Goal: Task Accomplishment & Management: Use online tool/utility

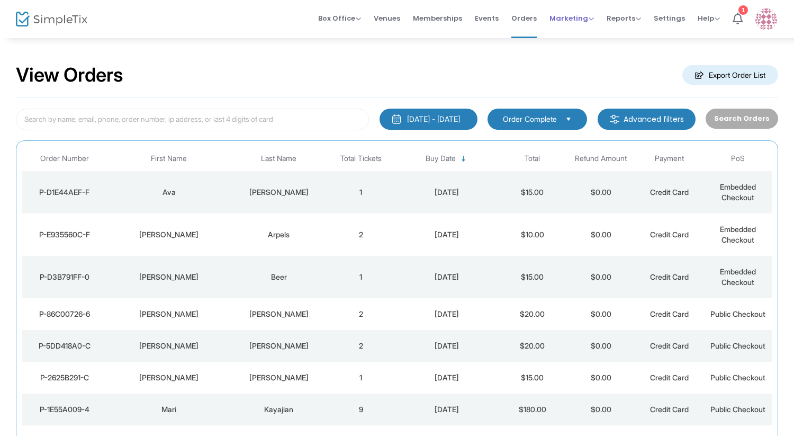
click at [566, 19] on span "Marketing" at bounding box center [572, 18] width 44 height 10
click at [566, 40] on li "Promo Codes" at bounding box center [592, 35] width 85 height 21
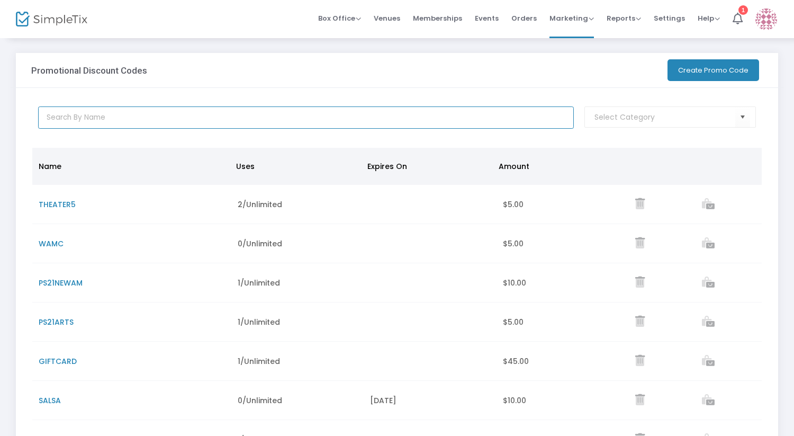
click at [118, 120] on input "text" at bounding box center [306, 117] width 536 height 22
click at [693, 68] on button "Create Promo Code" at bounding box center [714, 70] width 92 height 22
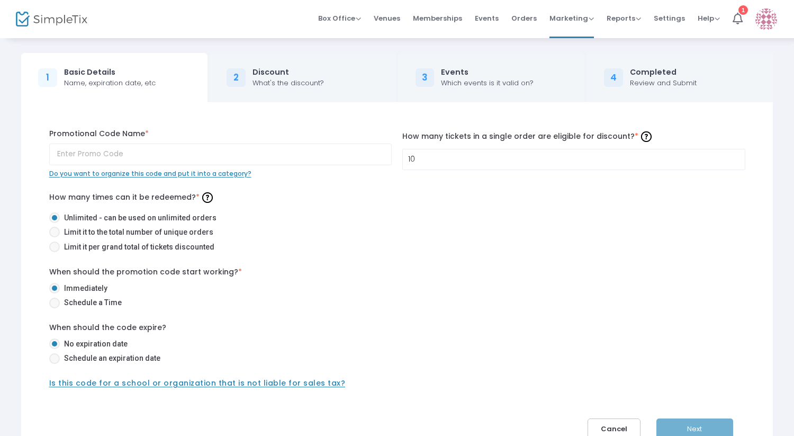
scroll to position [77, 0]
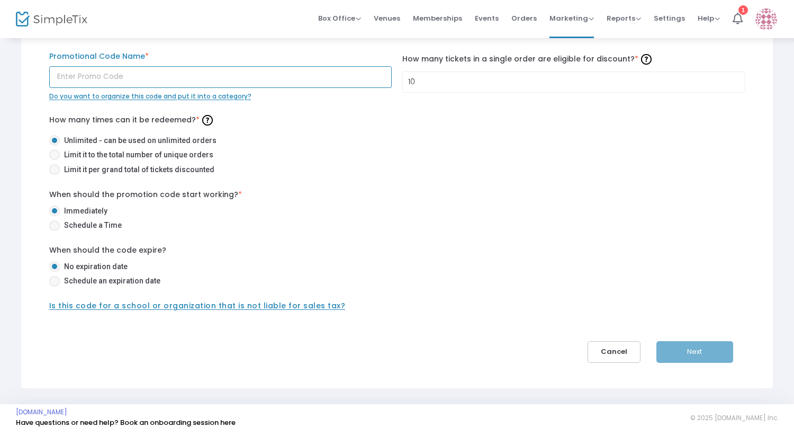
click at [106, 78] on input "text" at bounding box center [220, 77] width 343 height 22
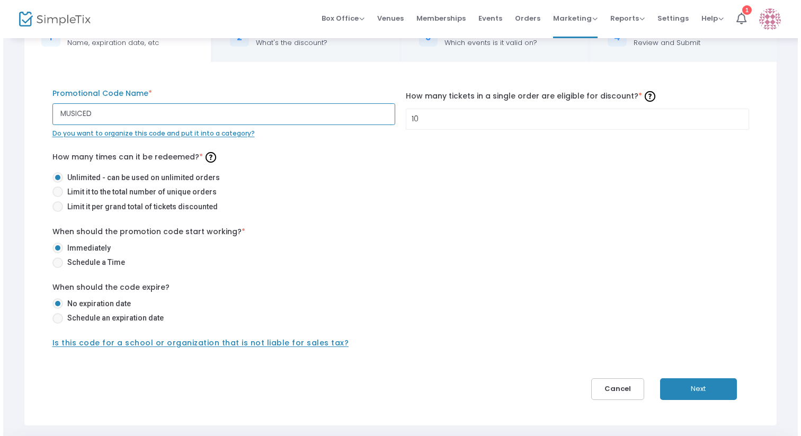
scroll to position [0, 0]
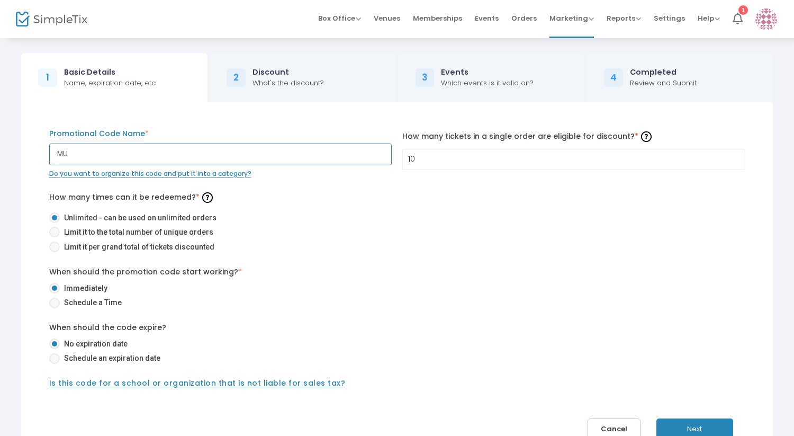
type input "M"
type input "T"
type input "A"
type input "I"
type input "M"
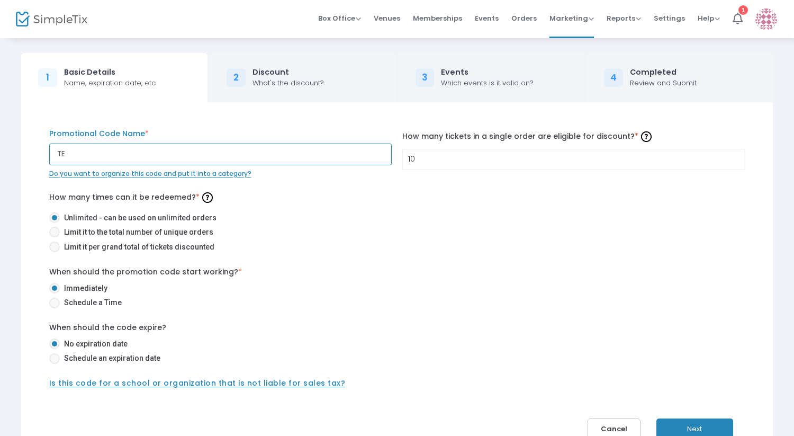
type input "T"
type input "C"
type input "MUSICPARTNERS"
click at [690, 423] on button "Next" at bounding box center [695, 429] width 77 height 22
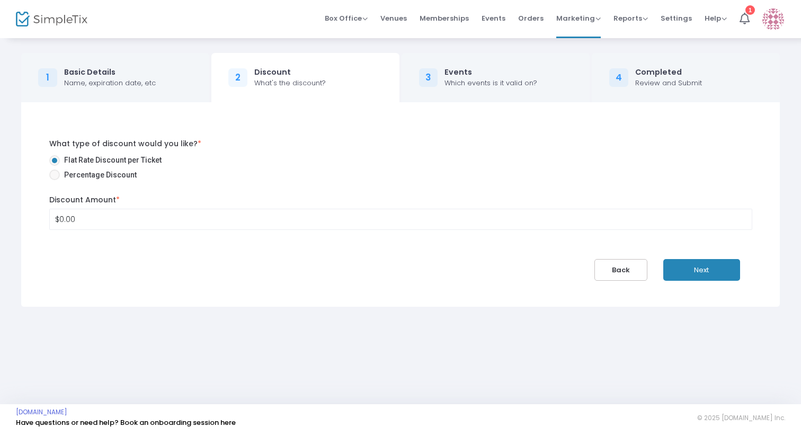
click at [55, 175] on span at bounding box center [54, 174] width 11 height 11
click at [55, 180] on input "Percentage Discount" at bounding box center [54, 180] width 1 height 1
radio input "true"
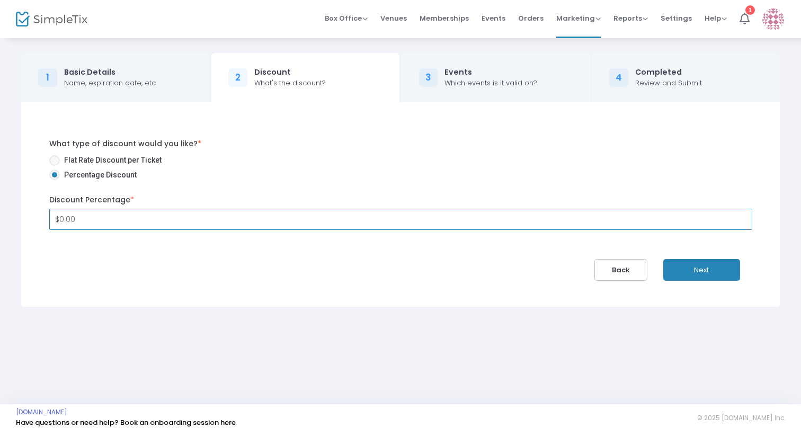
drag, startPoint x: 80, startPoint y: 218, endPoint x: 3, endPoint y: 204, distance: 79.1
click at [5, 204] on div "1 Basic Details Name, expiration date, etc 2 Discount What's the discount? 3 Ev…" at bounding box center [400, 179] width 801 height 285
type input "0"
type input "100"
click at [500, 73] on div "Events" at bounding box center [490, 72] width 93 height 11
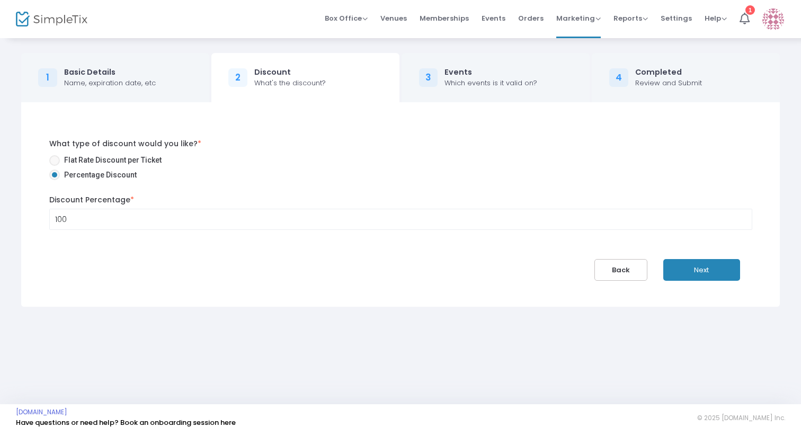
click at [491, 77] on div "Events" at bounding box center [490, 72] width 93 height 11
click at [695, 278] on button "Next" at bounding box center [701, 270] width 77 height 22
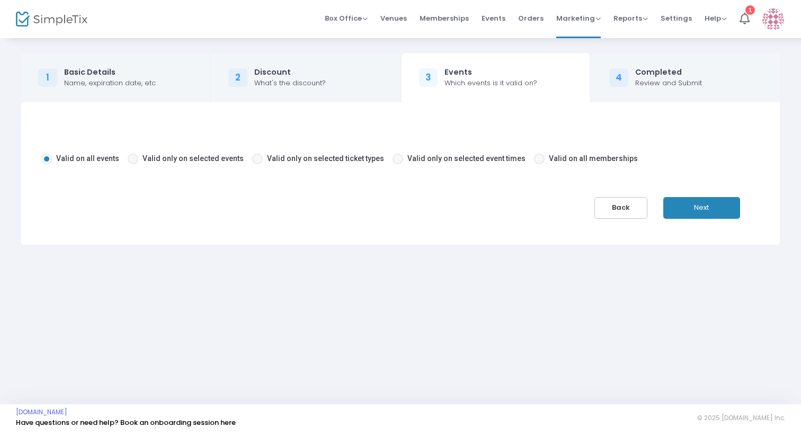
click at [135, 159] on span at bounding box center [133, 159] width 11 height 11
click at [133, 164] on input "Valid only on selected events" at bounding box center [132, 164] width 1 height 1
radio input "true"
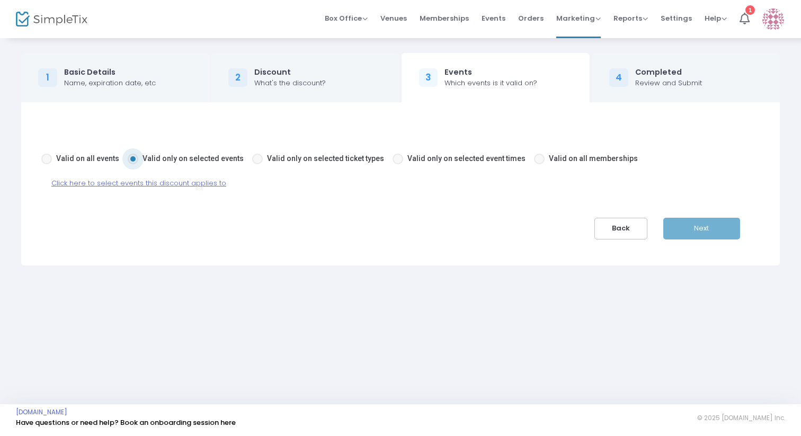
click at [148, 183] on span "Click here to select events this discount applies to" at bounding box center [138, 183] width 175 height 10
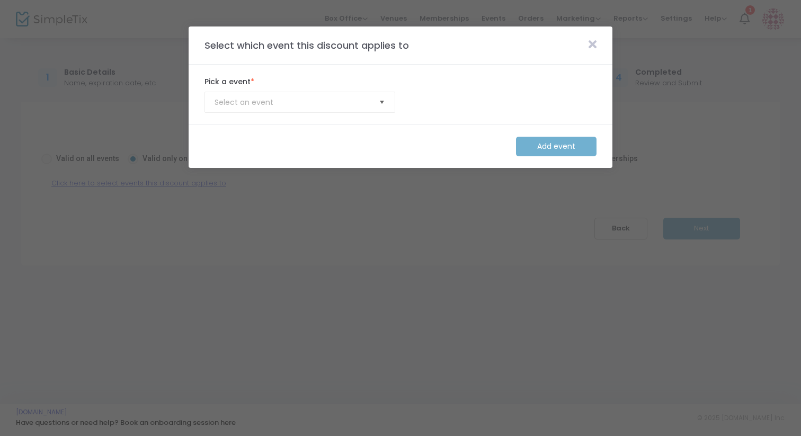
click at [382, 97] on span "Select" at bounding box center [381, 102] width 17 height 17
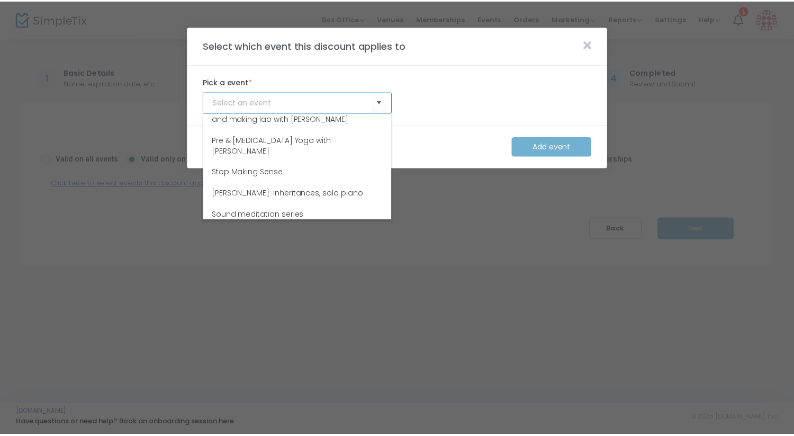
scroll to position [185, 0]
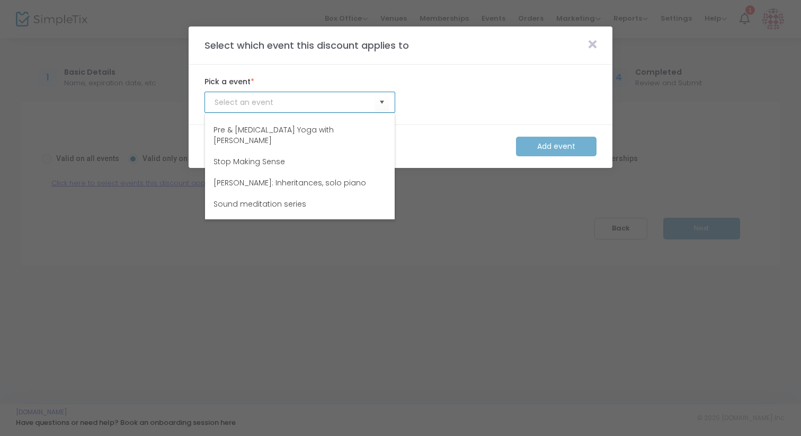
click at [287, 177] on span "Adam Tendler: Inheritances, solo piano" at bounding box center [289, 182] width 153 height 11
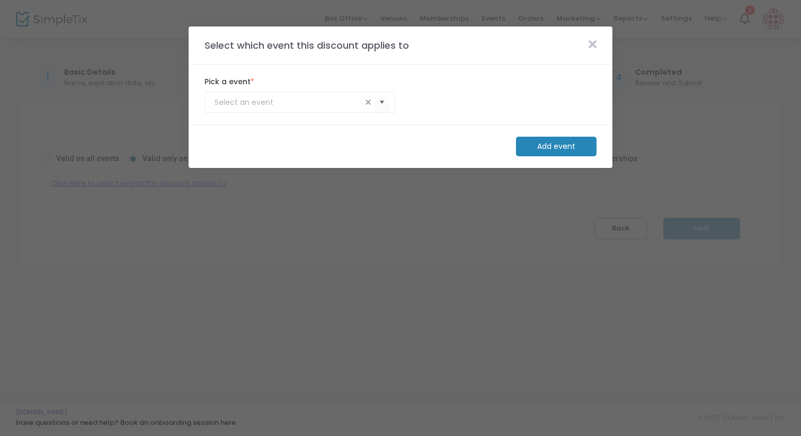
click at [557, 149] on m-button "Add event" at bounding box center [556, 147] width 80 height 20
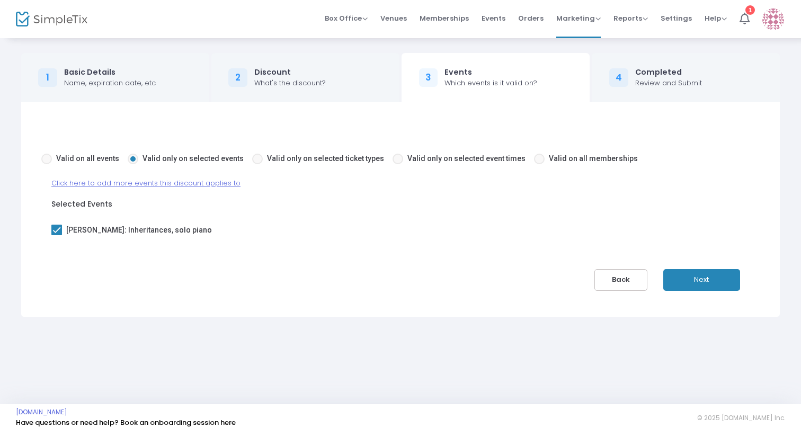
click at [715, 281] on button "Next" at bounding box center [701, 280] width 77 height 22
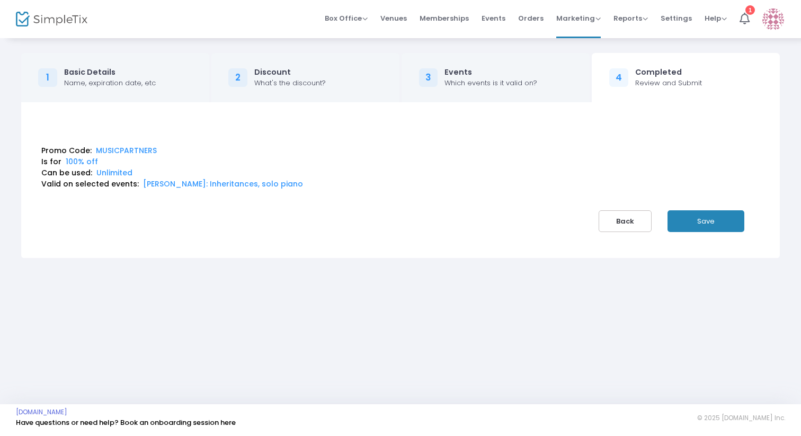
click at [709, 227] on button "Save" at bounding box center [705, 221] width 77 height 22
